Goal: Information Seeking & Learning: Learn about a topic

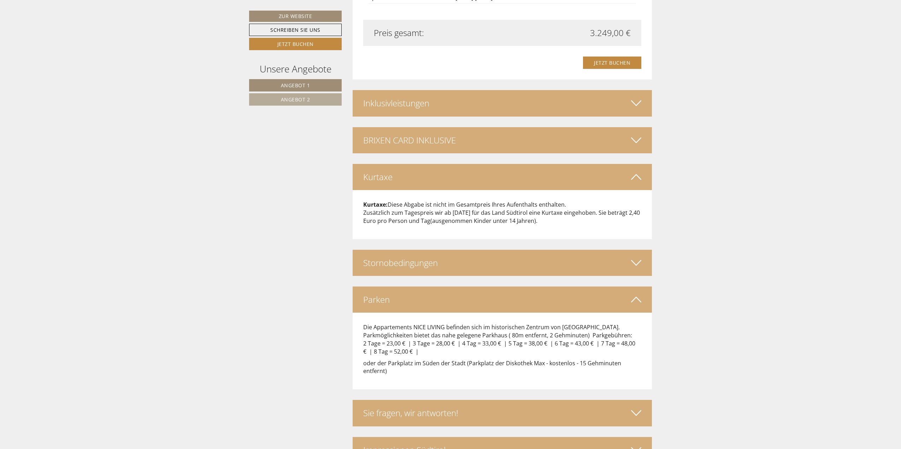
scroll to position [1527, 0]
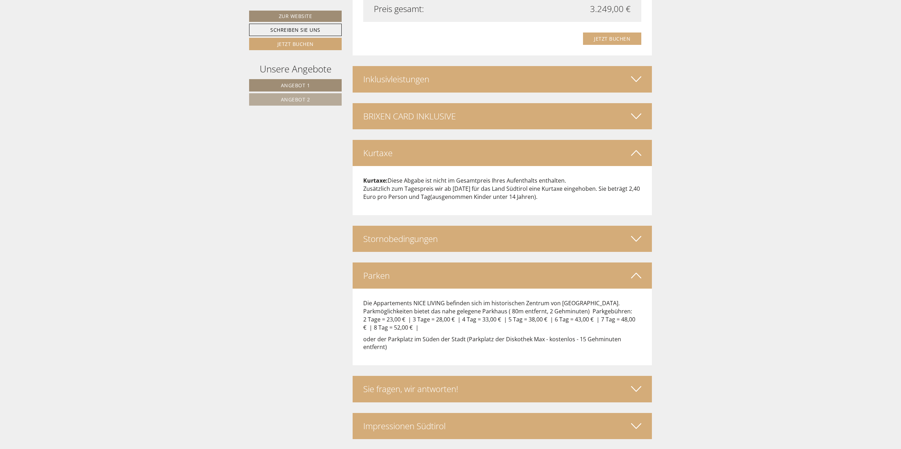
click at [327, 87] on link "Angebot 1" at bounding box center [295, 85] width 93 height 12
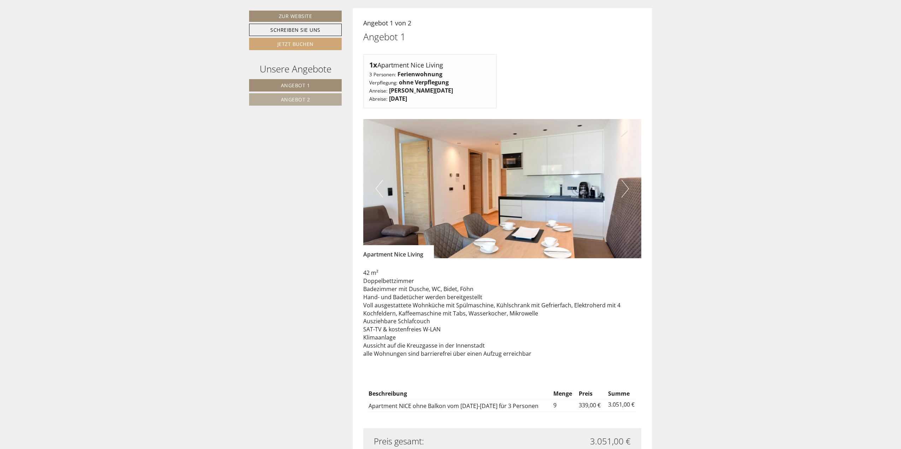
click at [326, 102] on link "Angebot 2" at bounding box center [295, 99] width 93 height 12
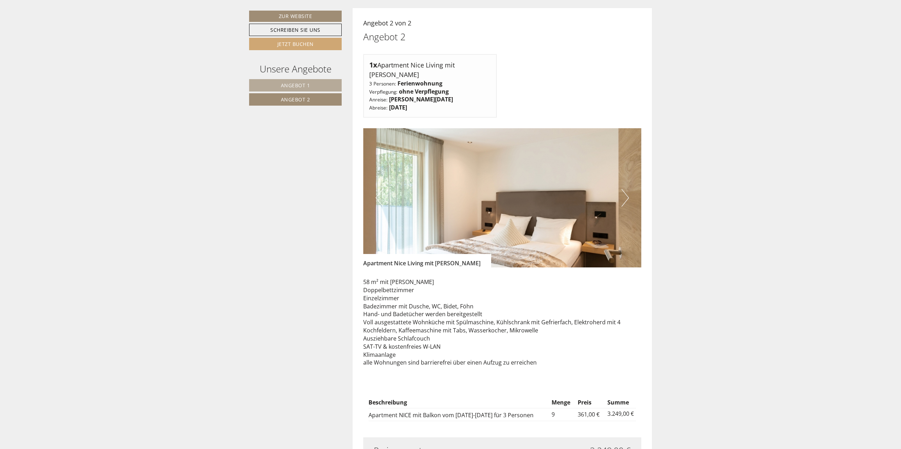
drag, startPoint x: 321, startPoint y: 85, endPoint x: 227, endPoint y: 213, distance: 158.7
click at [227, 213] on div "Sehr geehrte Frau Schernthaner WILLKOMMEN in Ihrer Ferienwohnung in Brixen! Ind…" at bounding box center [450, 348] width 901 height 1178
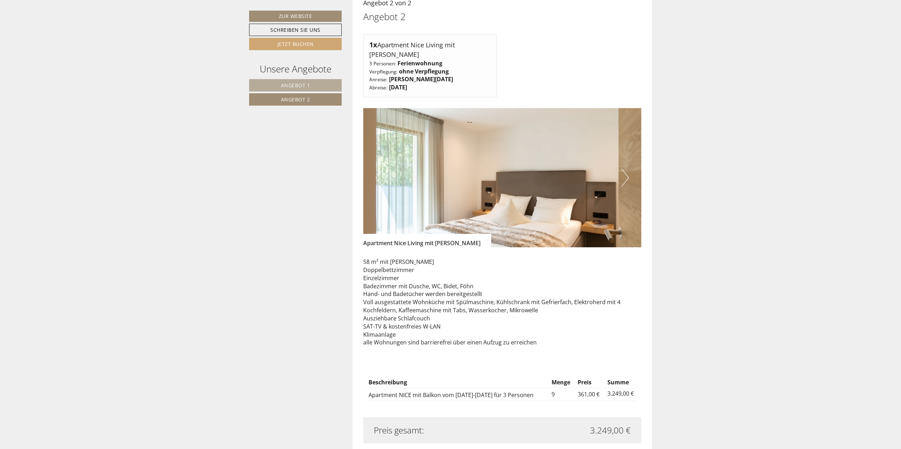
scroll to position [628, 0]
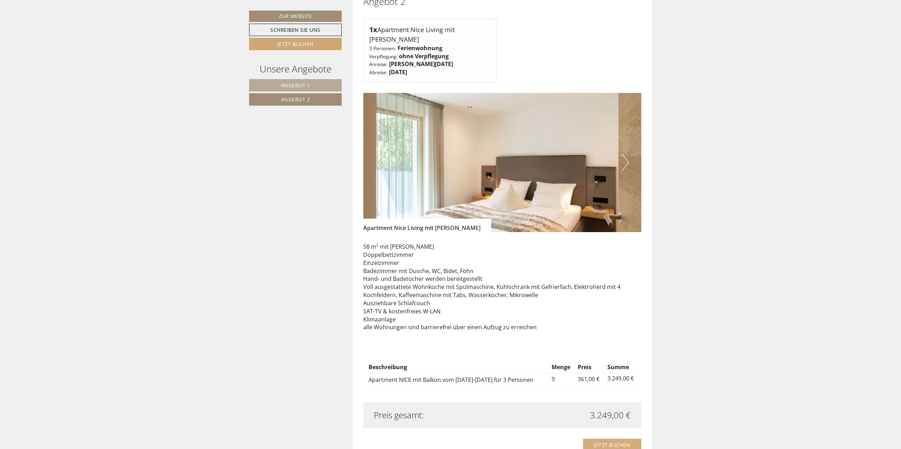
click at [228, 243] on div "Sehr geehrte Frau Schernthaner WILLKOMMEN in Ihrer Ferienwohnung in Brixen! Ind…" at bounding box center [450, 312] width 901 height 1178
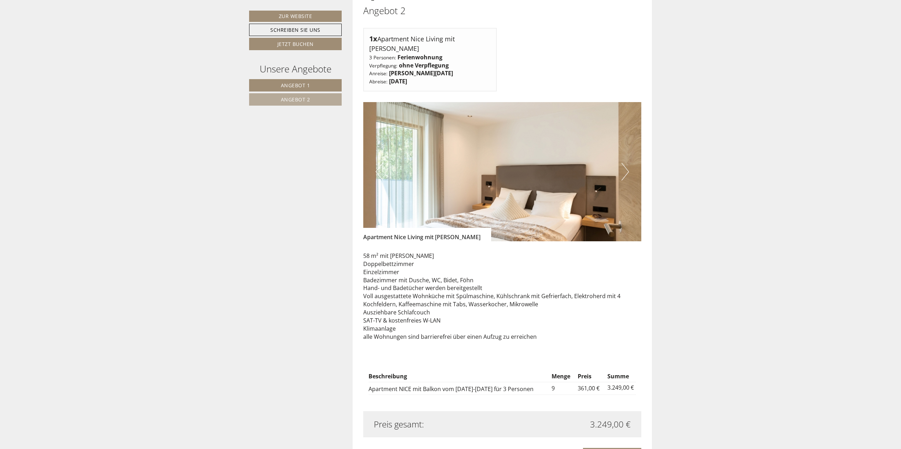
scroll to position [1108, 0]
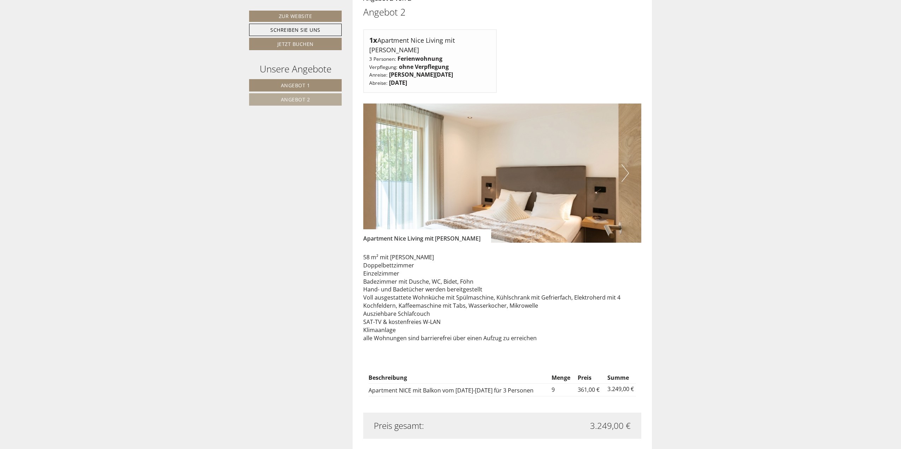
drag, startPoint x: 0, startPoint y: 0, endPoint x: 307, endPoint y: 81, distance: 317.1
click at [225, 287] on div "Sehr geehrte Frau [PERSON_NAME] WILLKOMMEN in Ihrer Ferienwohnung in [GEOGRAPHI…" at bounding box center [450, 64] width 901 height 1642
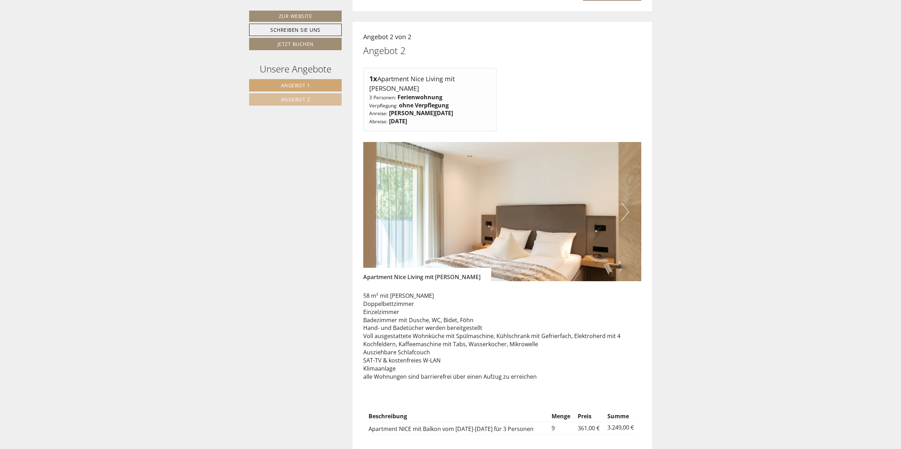
scroll to position [1000, 0]
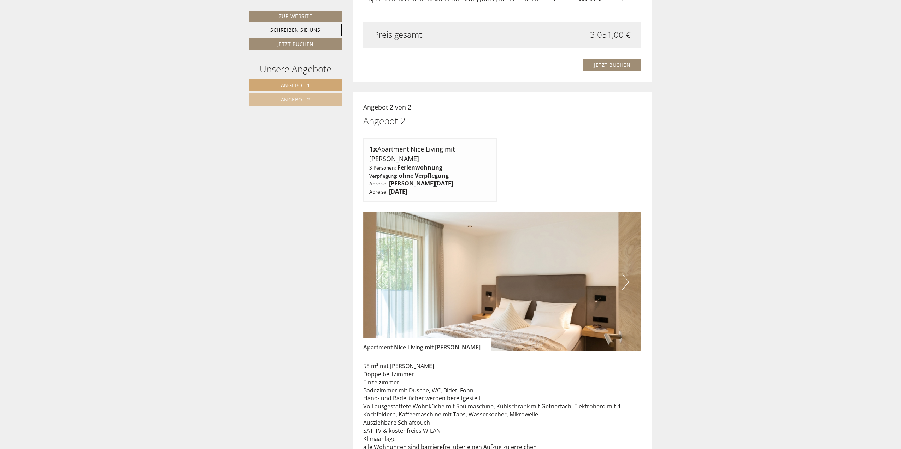
click at [118, 270] on div "Sehr geehrte Frau [PERSON_NAME] WILLKOMMEN in Ihrer Ferienwohnung in [GEOGRAPHI…" at bounding box center [450, 173] width 901 height 1642
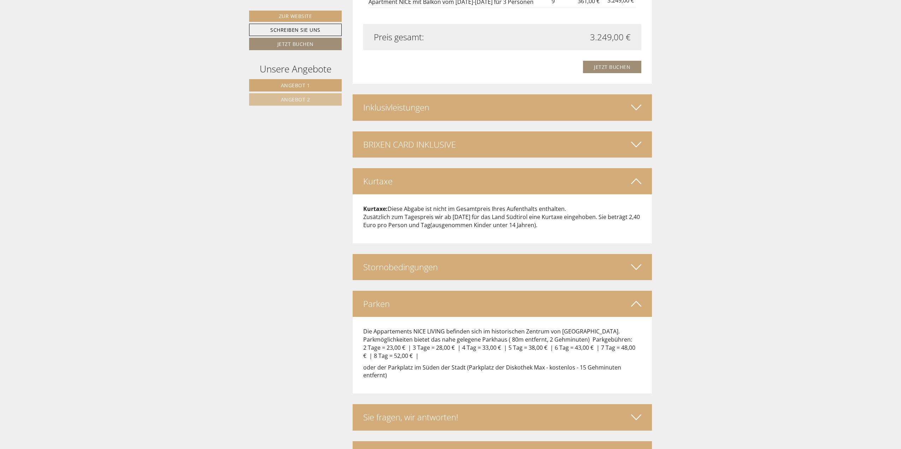
scroll to position [1527, 0]
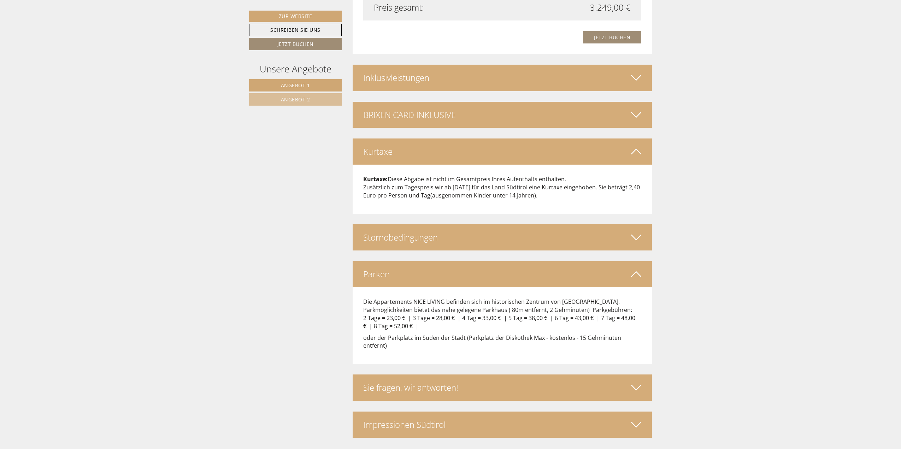
click at [418, 411] on div "Impressionen Südtirol" at bounding box center [502, 424] width 300 height 26
click at [412, 377] on div "Sie fragen, wir antworten!" at bounding box center [502, 387] width 300 height 26
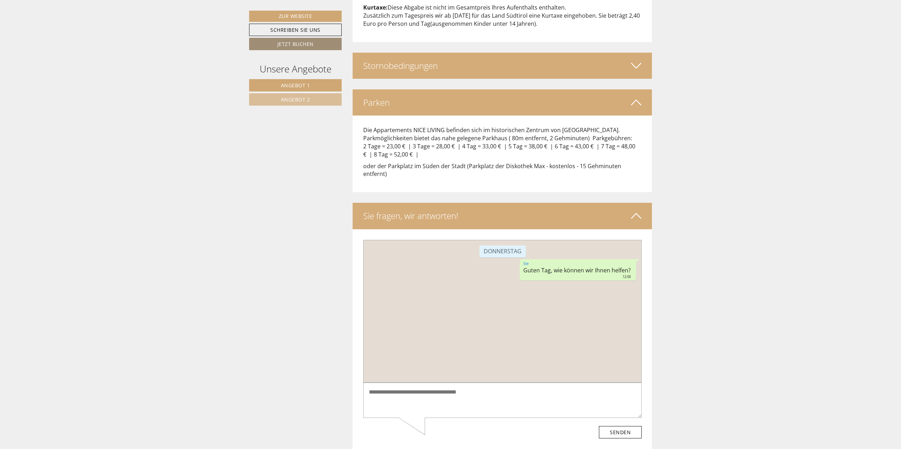
scroll to position [1774, 0]
